Goal: Transaction & Acquisition: Purchase product/service

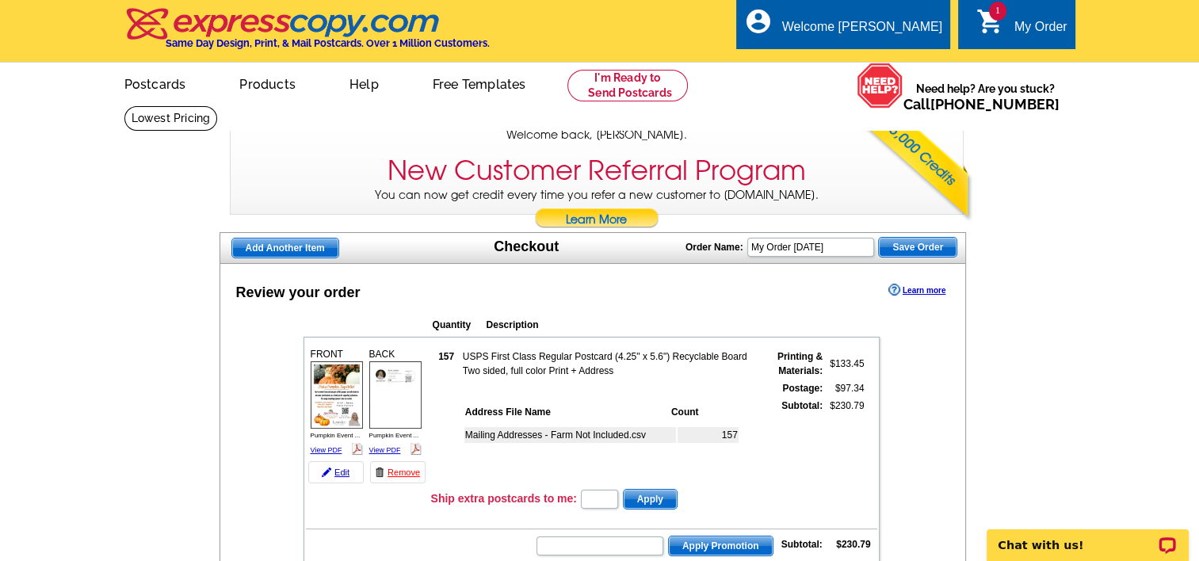
scroll to position [285, 0]
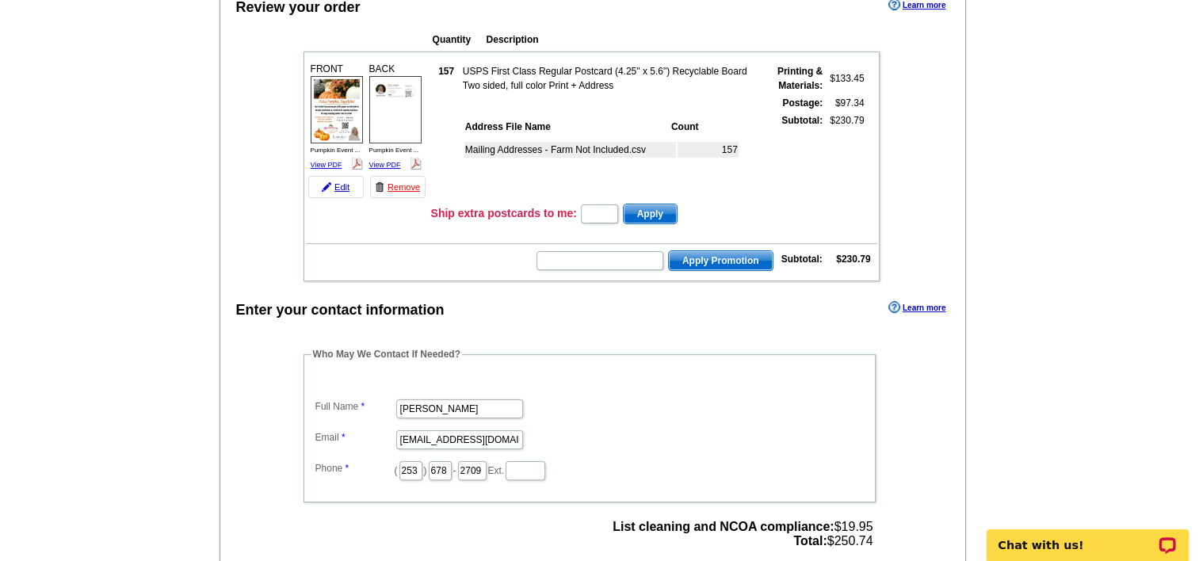
click at [609, 266] on form "Apply Promotion" at bounding box center [654, 261] width 238 height 22
click at [606, 259] on input "text" at bounding box center [599, 260] width 127 height 19
type input "X"
type input "SMS2510m"
click at [713, 268] on td "SMS2510m Apply Promotion Subtotal: $230.79" at bounding box center [591, 259] width 571 height 27
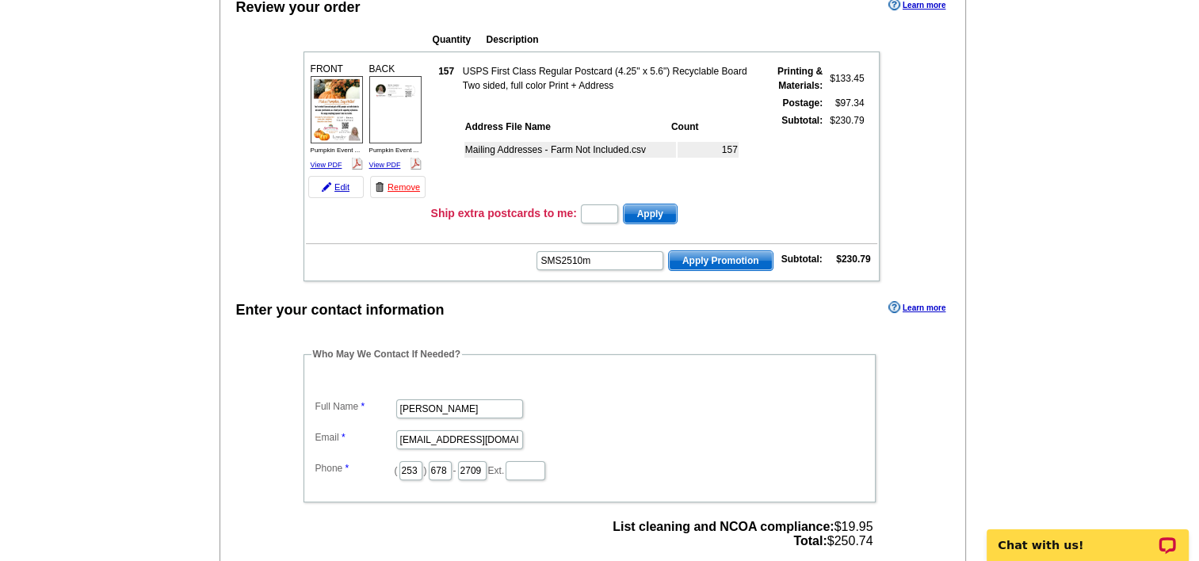
scroll to position [0, 0]
click at [713, 261] on span "Apply Promotion" at bounding box center [721, 260] width 104 height 19
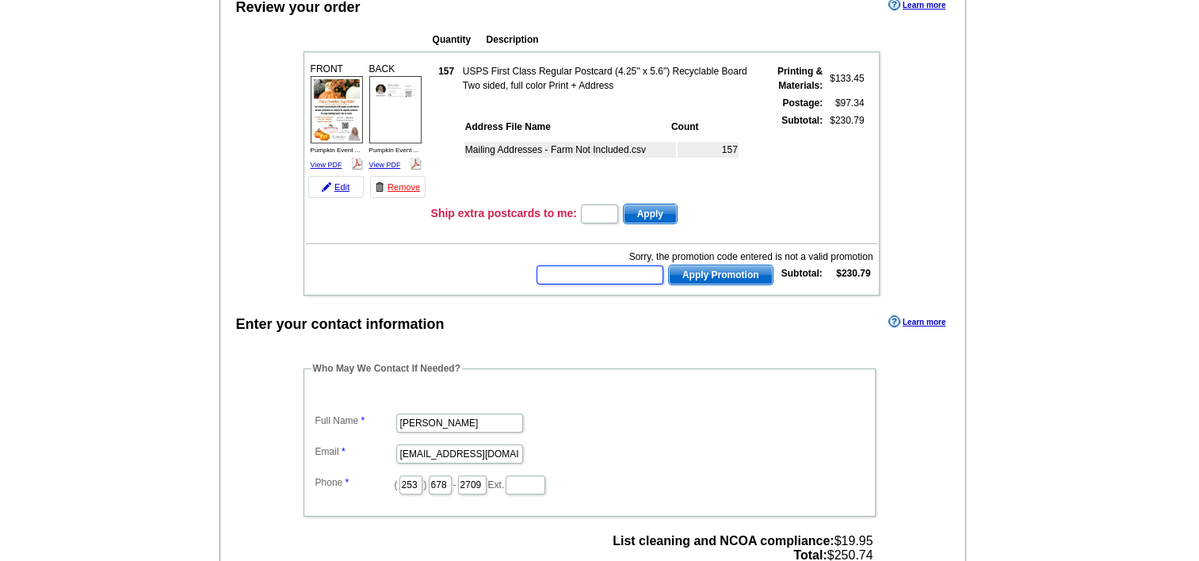
click at [615, 270] on input "text" at bounding box center [599, 274] width 127 height 19
type input "SMS60w"
click at [724, 271] on span "Apply Promotion" at bounding box center [721, 274] width 104 height 19
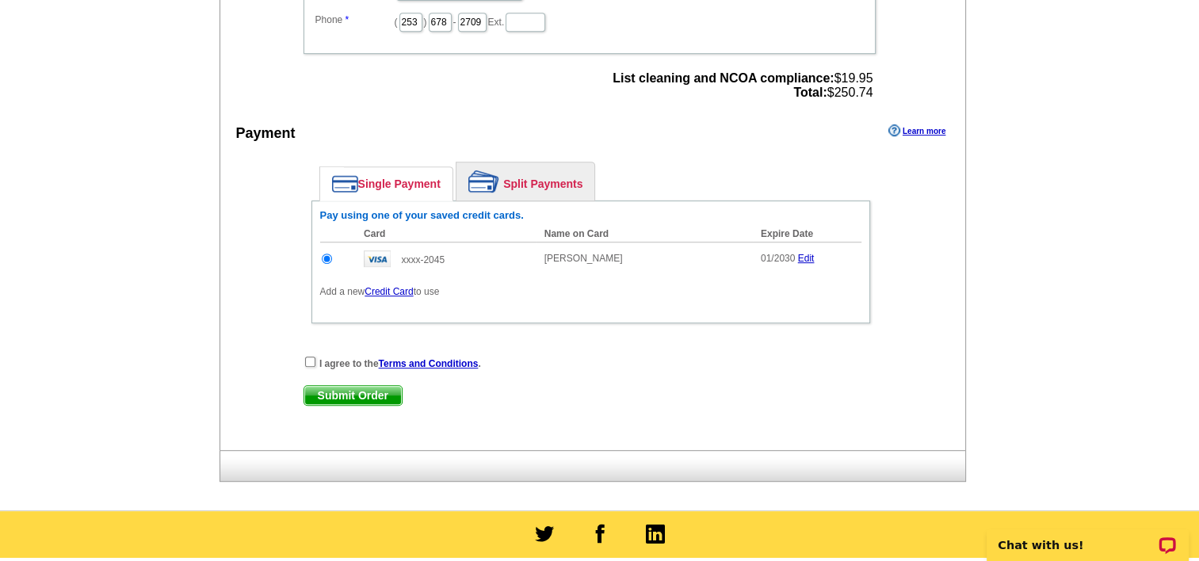
scroll to position [750, 0]
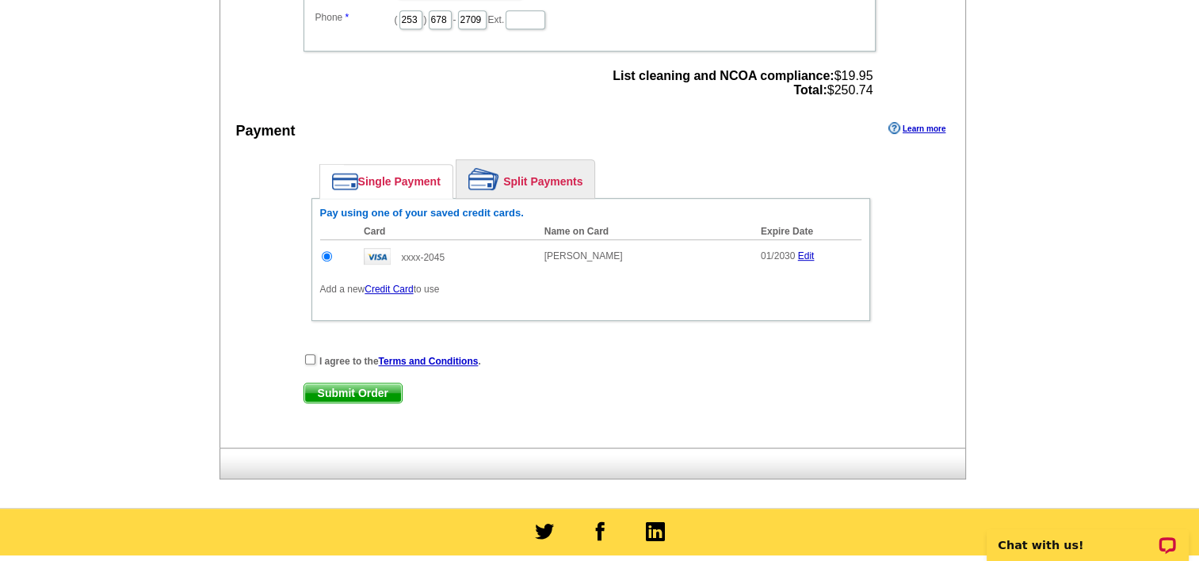
click at [307, 359] on div "I agree to the Terms and Conditions ." at bounding box center [590, 361] width 574 height 16
click at [307, 357] on input "checkbox" at bounding box center [310, 359] width 10 height 10
checkbox input "true"
click at [343, 388] on span "Submit Order" at bounding box center [352, 392] width 97 height 19
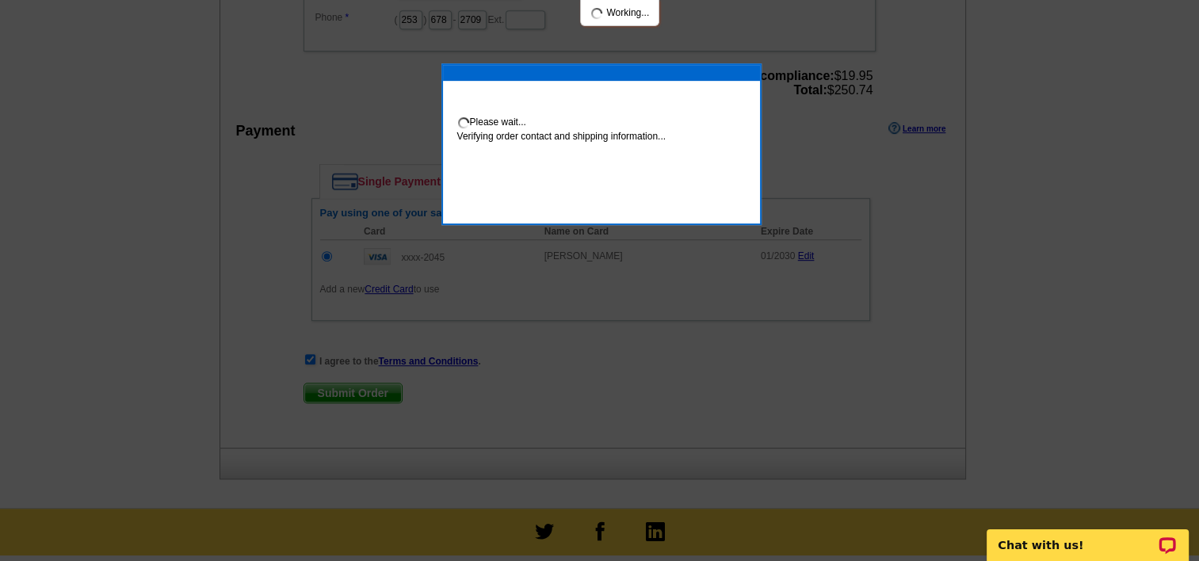
scroll to position [744, 0]
